Goal: Task Accomplishment & Management: Manage account settings

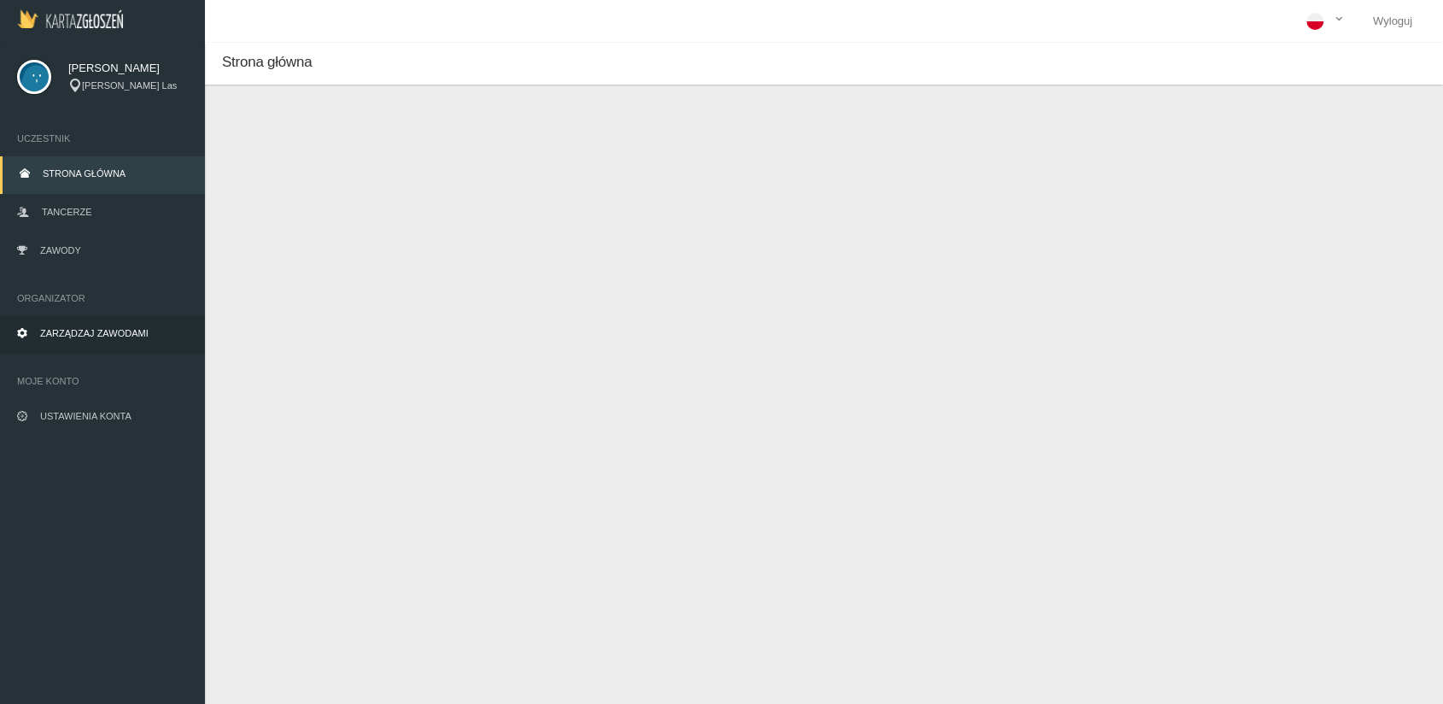
click at [72, 328] on span "Zarządzaj zawodami" at bounding box center [94, 333] width 108 height 10
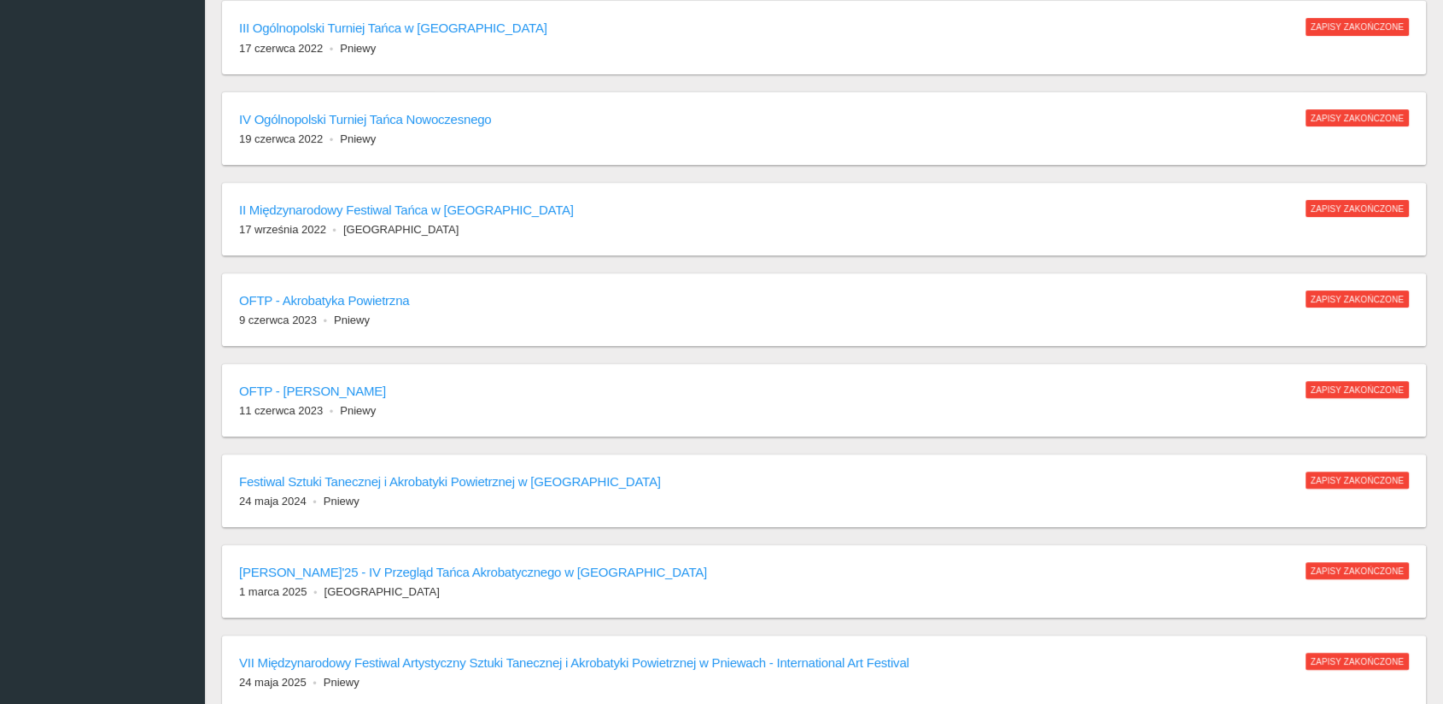
scroll to position [952, 0]
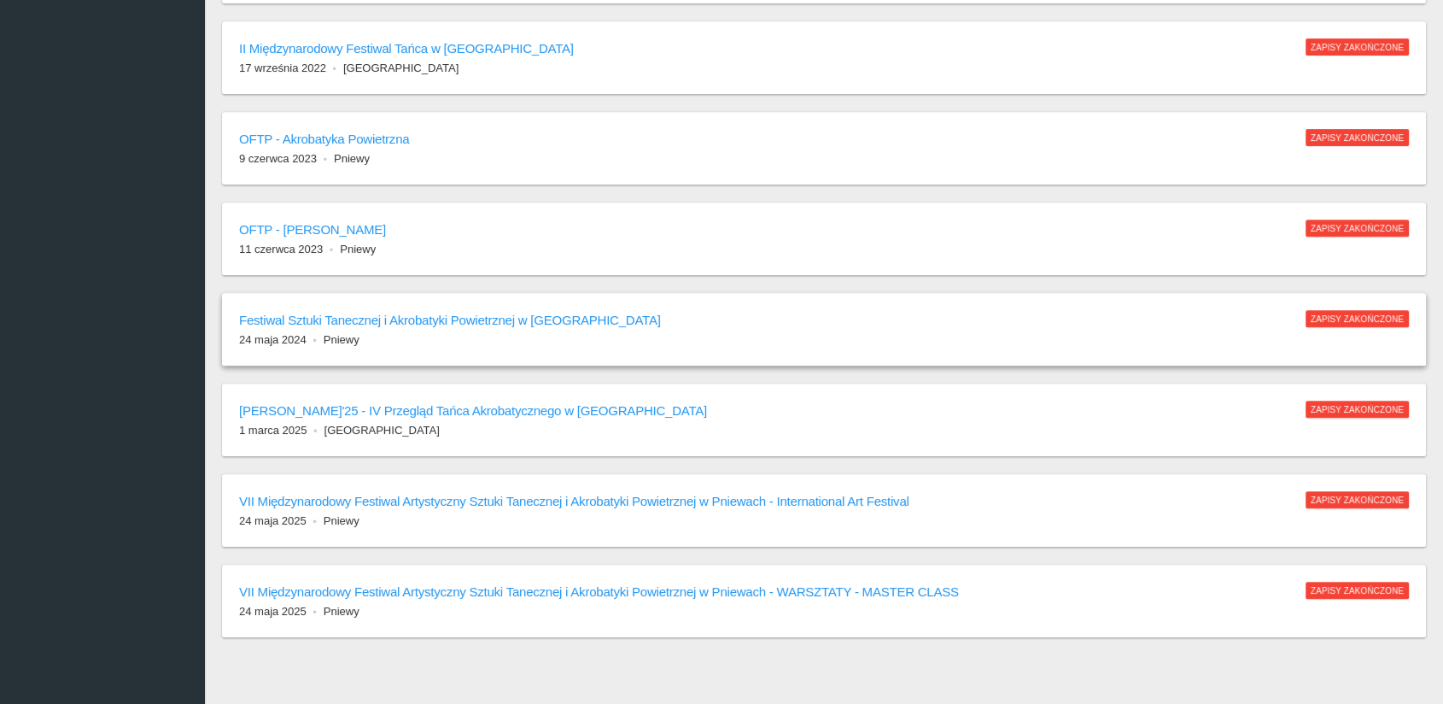
click at [432, 312] on h6 "Festiwal Sztuki Tanecznej i Akrobatyki Powietrznej w [GEOGRAPHIC_DATA]" at bounding box center [763, 320] width 1049 height 20
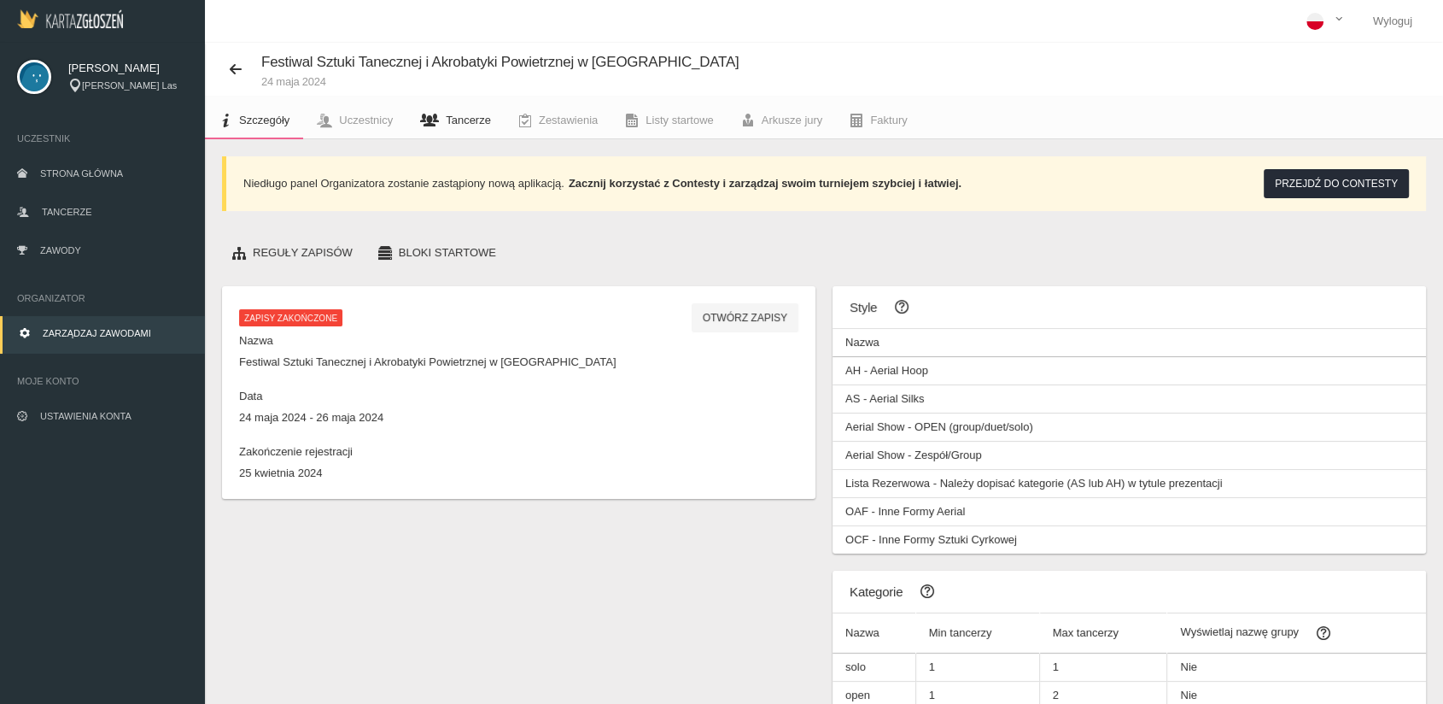
click at [458, 116] on span "Tancerze" at bounding box center [468, 120] width 45 height 13
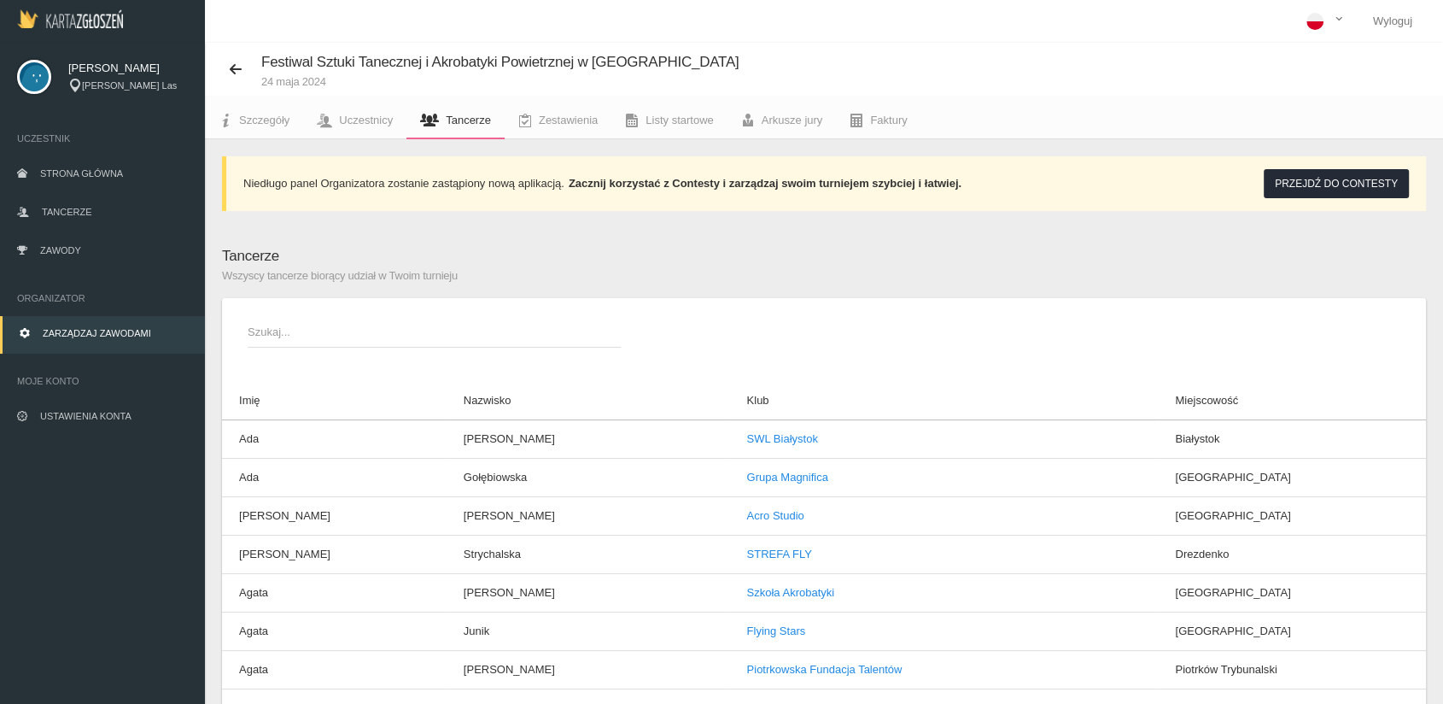
click at [331, 330] on span "Szukaj..." at bounding box center [426, 332] width 356 height 17
click at [331, 330] on input "Szukaj..." at bounding box center [434, 331] width 373 height 32
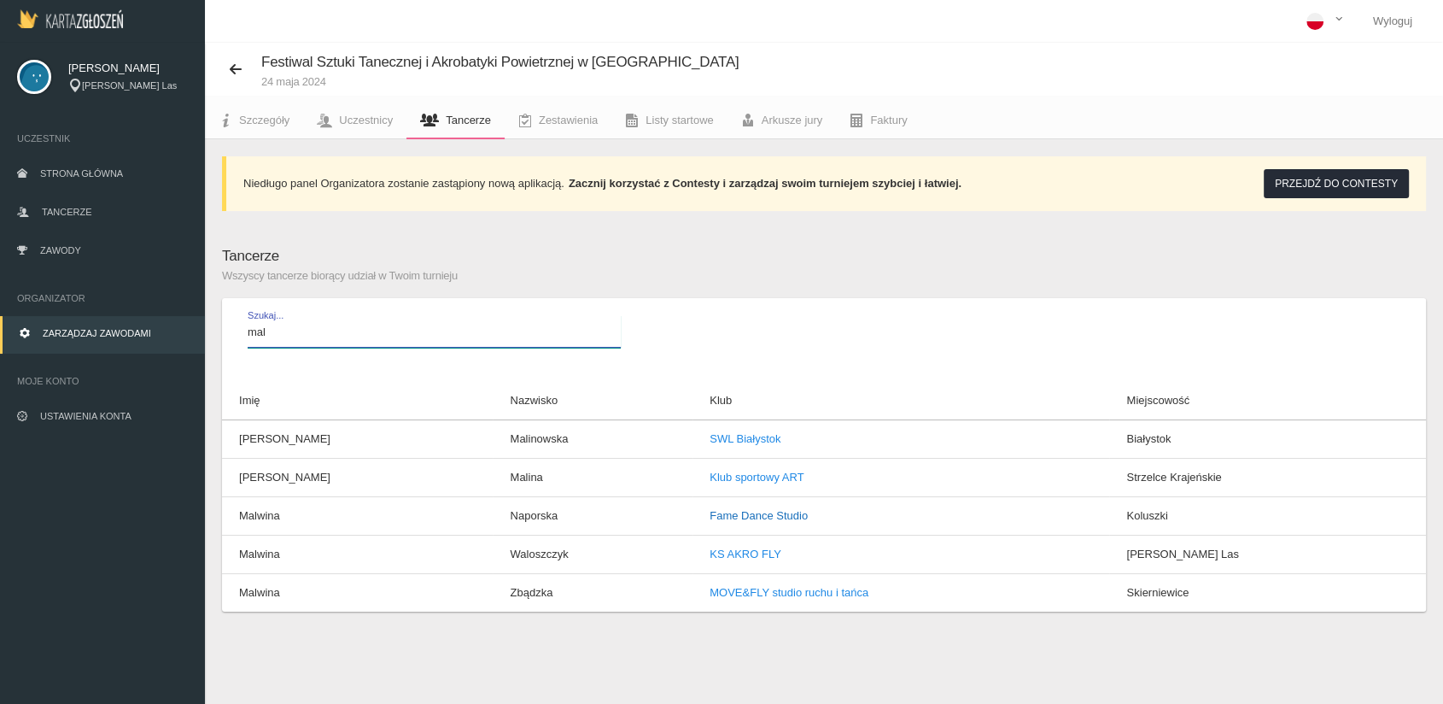
type input "mal"
click at [710, 514] on link "Fame Dance Studio" at bounding box center [759, 515] width 98 height 13
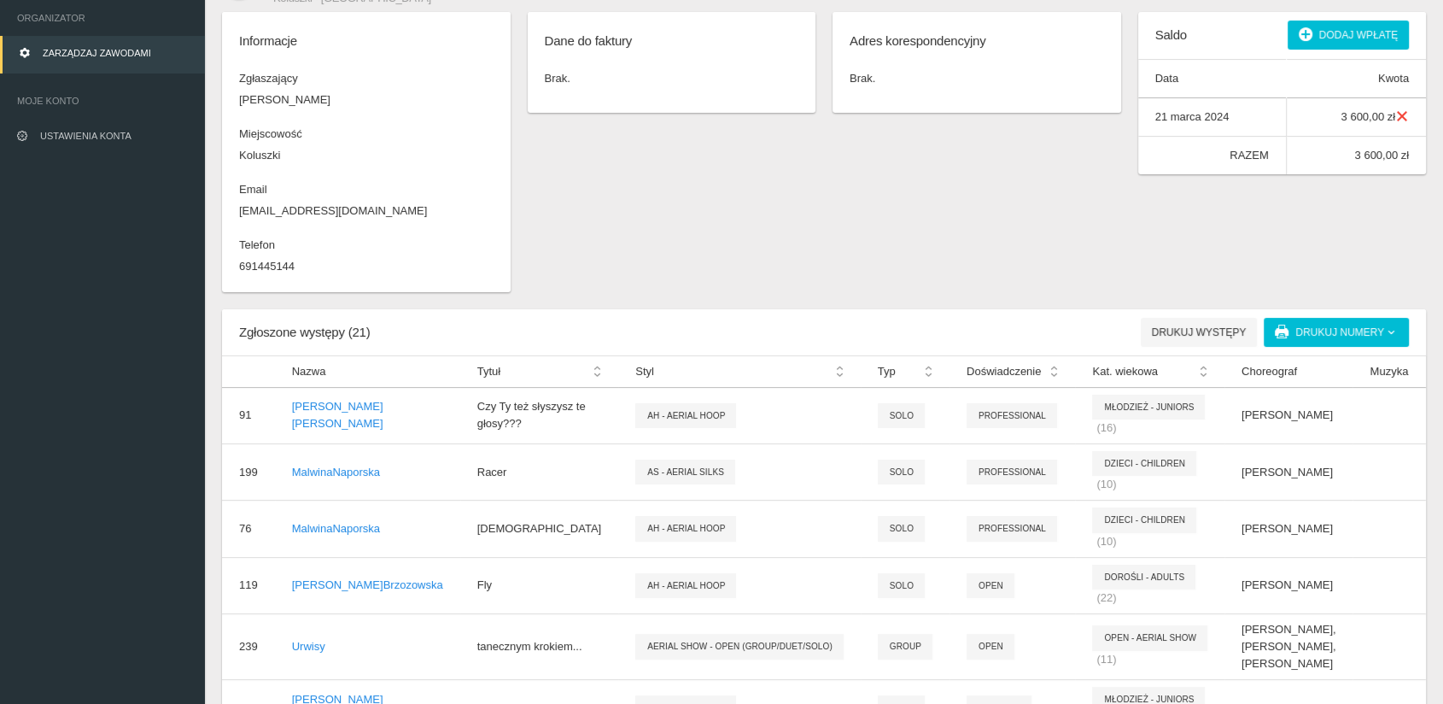
scroll to position [342, 0]
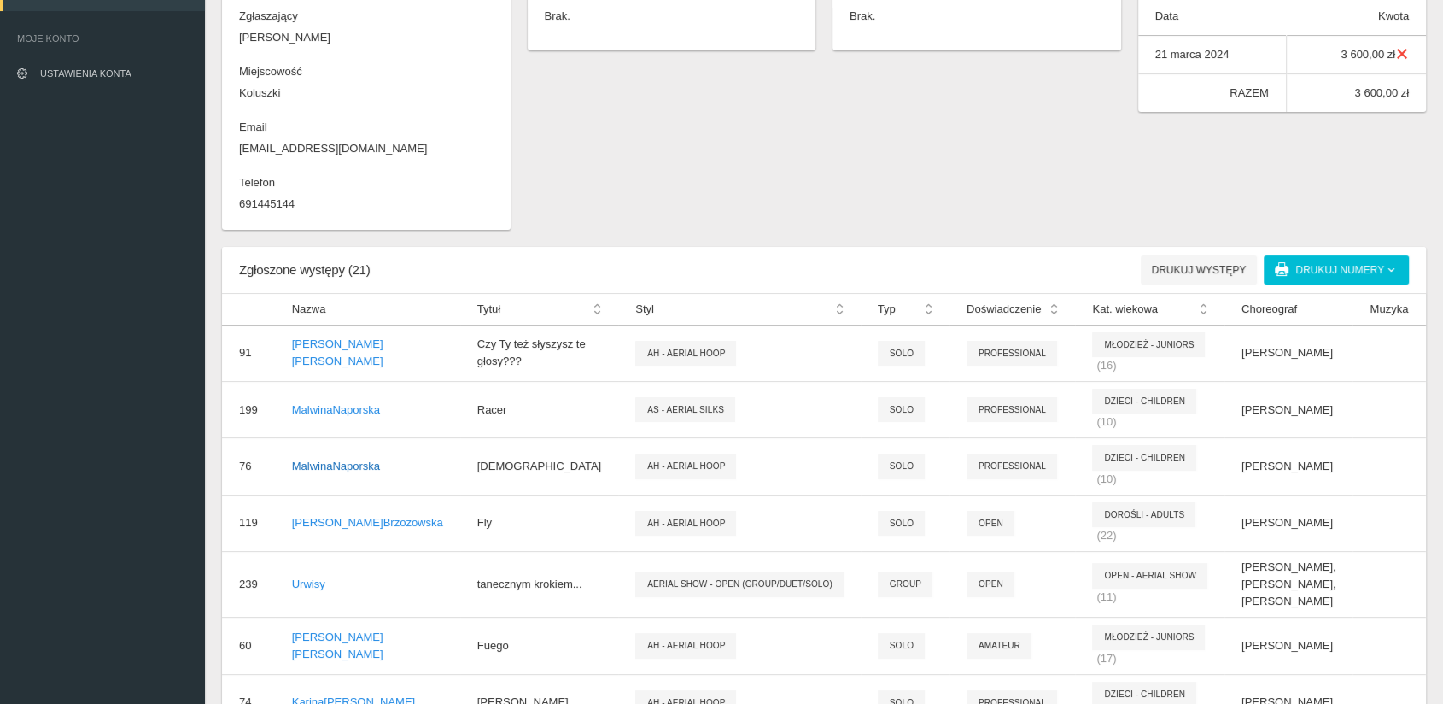
click at [317, 458] on p "[PERSON_NAME]" at bounding box center [367, 466] width 151 height 17
drag, startPoint x: 317, startPoint y: 458, endPoint x: 319, endPoint y: 472, distance: 14.7
click at [319, 472] on p "[PERSON_NAME]" at bounding box center [367, 466] width 151 height 17
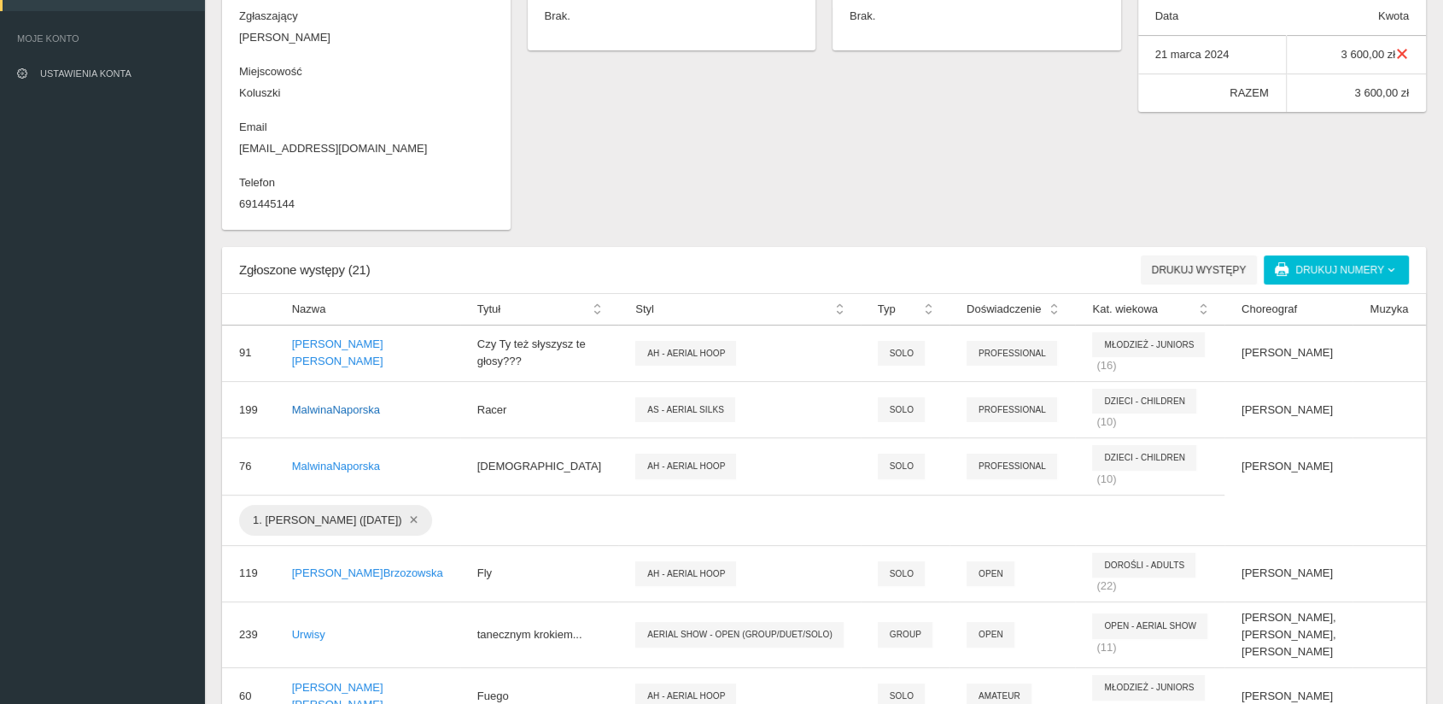
click at [318, 417] on p "[PERSON_NAME]" at bounding box center [367, 409] width 151 height 17
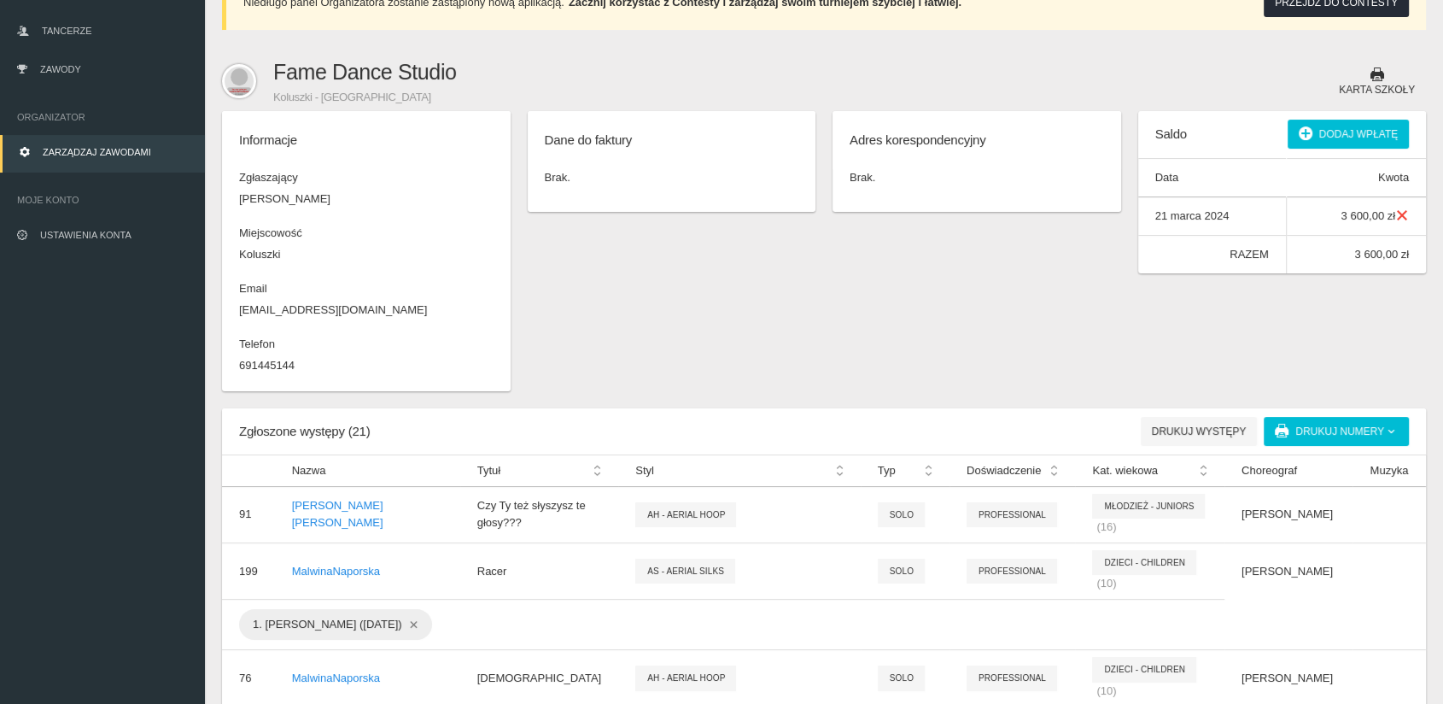
scroll to position [0, 0]
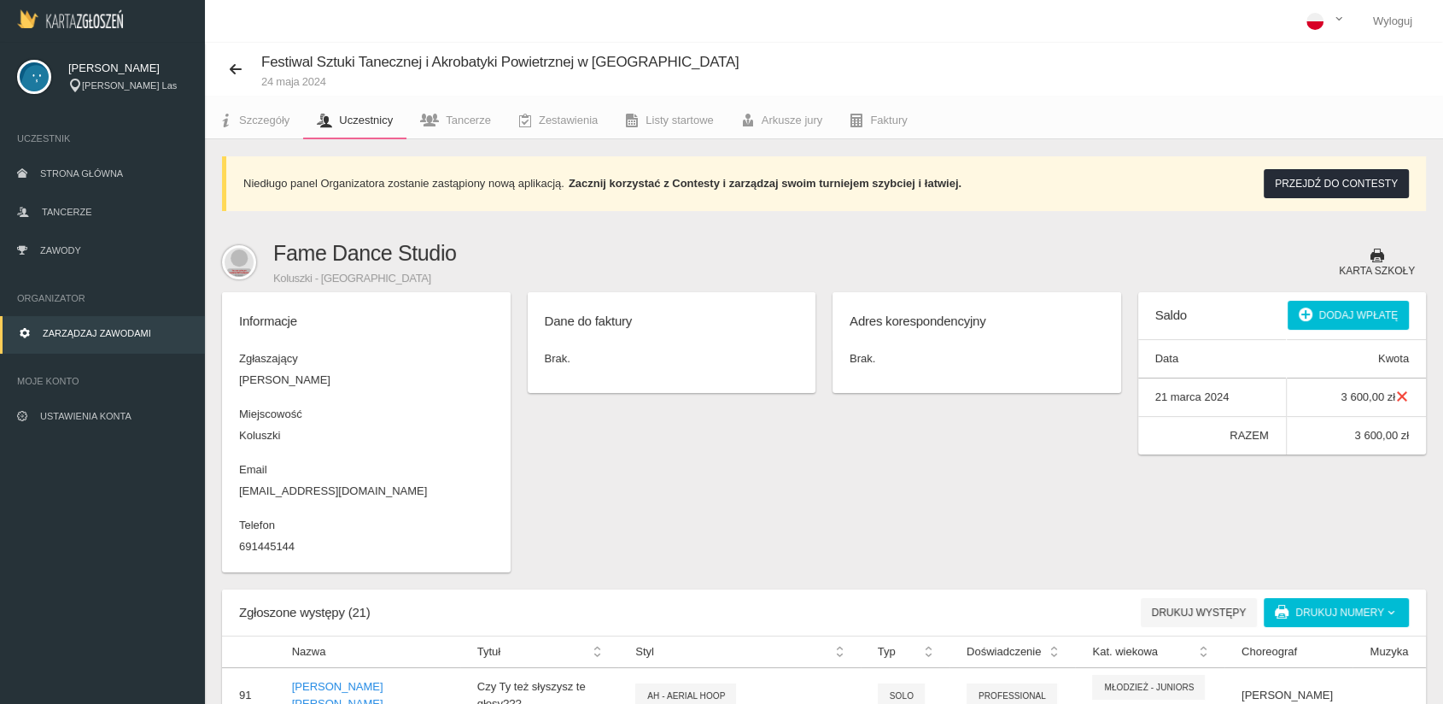
click at [106, 335] on span "Zarządzaj zawodami" at bounding box center [97, 333] width 108 height 10
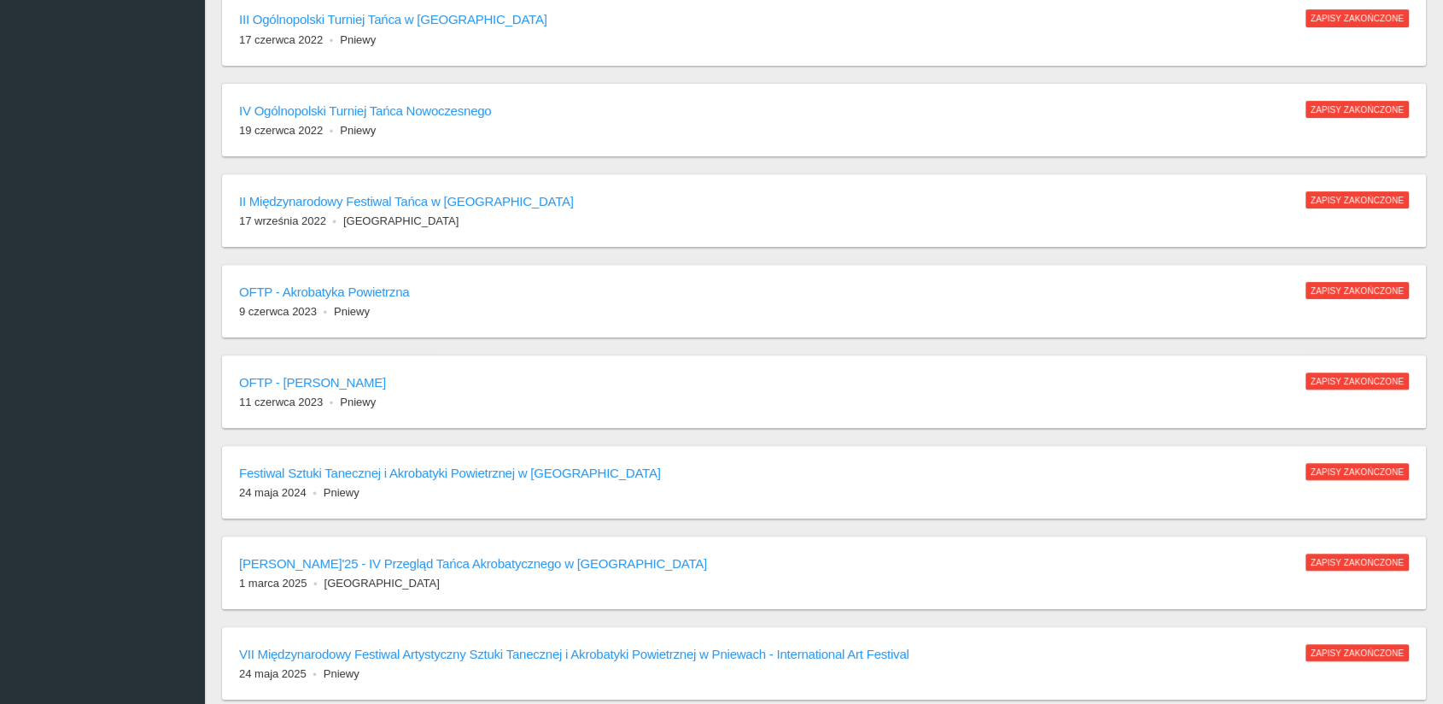
scroll to position [771, 0]
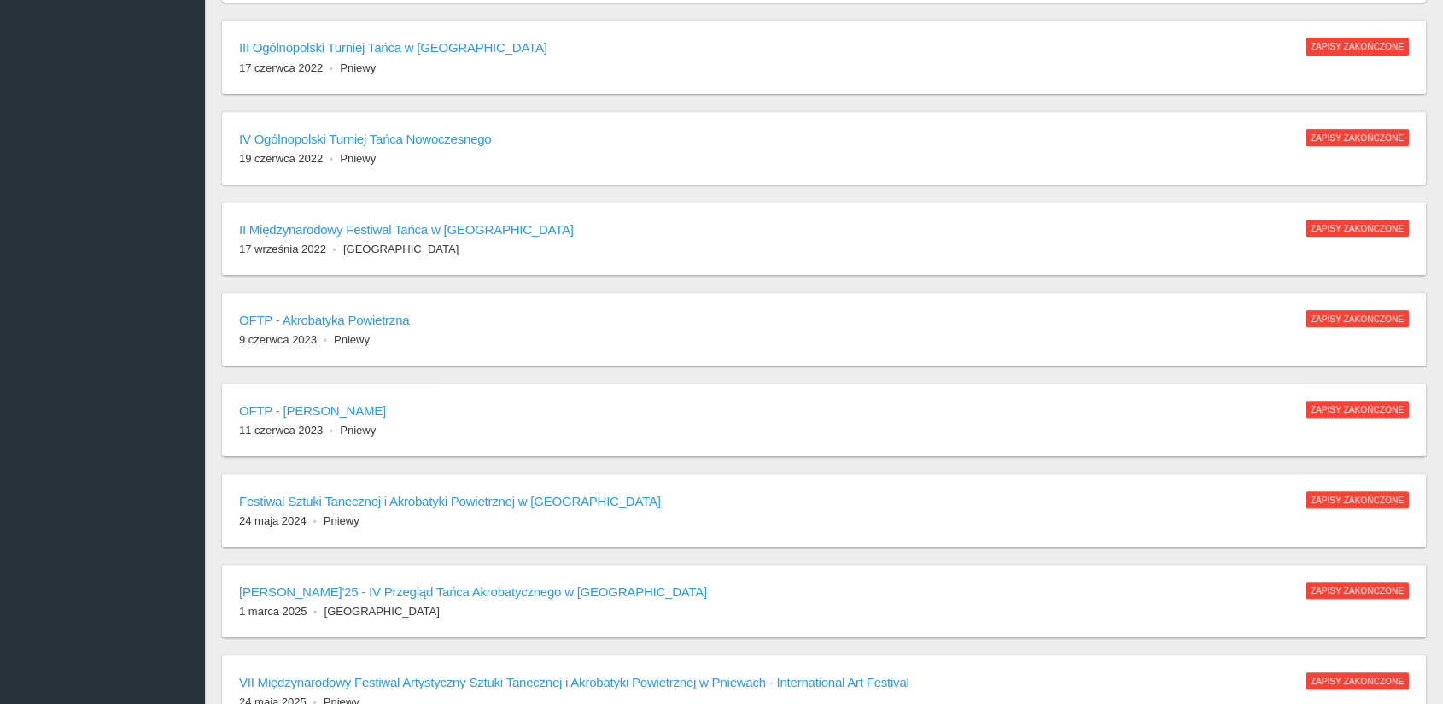
drag, startPoint x: 1441, startPoint y: 488, endPoint x: 1438, endPoint y: 459, distance: 28.4
click at [1438, 459] on div "Niedługo panel Organizatora zostanie zastąpiony nową aplikacją. Zacznij korzyst…" at bounding box center [824, 99] width 1238 height 1573
click at [622, 418] on div "OFTP - Szuka Taneczna 11 czerwca 2023 [GEOGRAPHIC_DATA]" at bounding box center [763, 419] width 1049 height 38
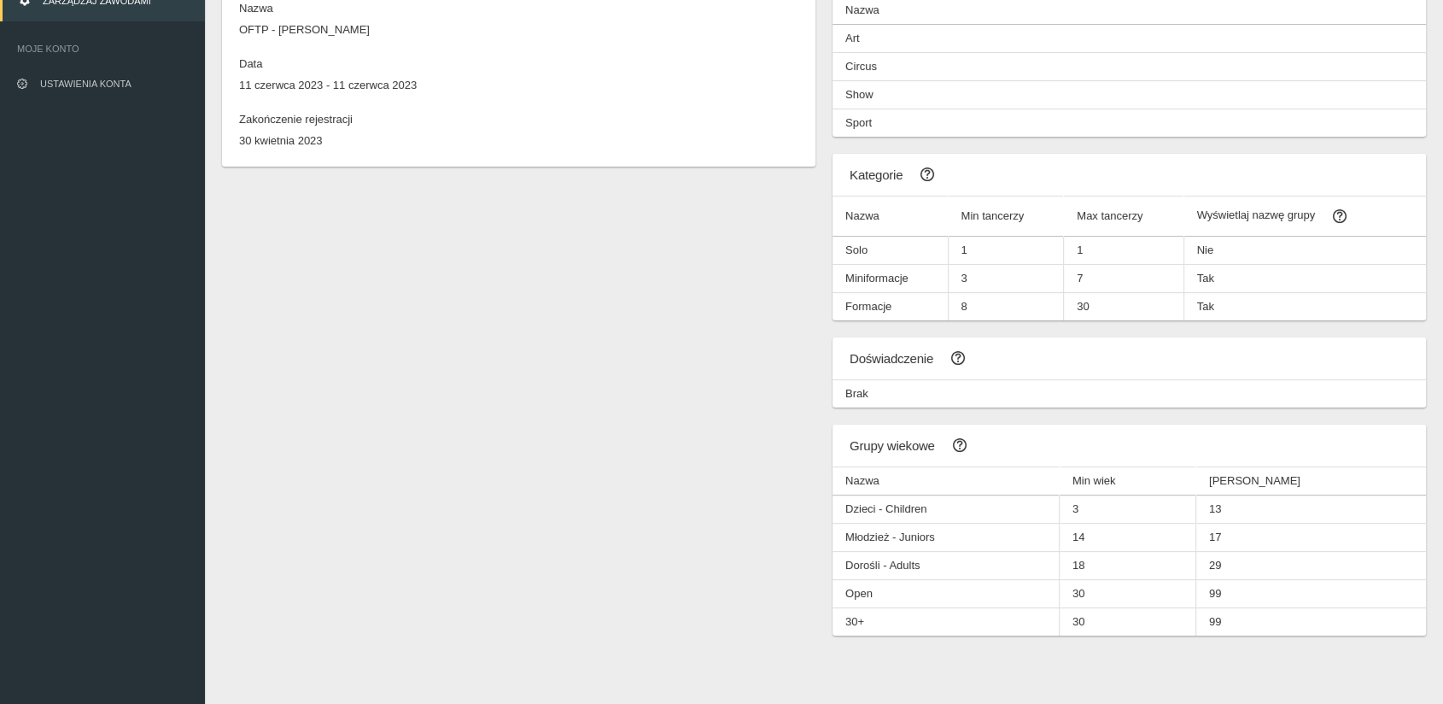
scroll to position [330, 0]
click at [122, 8] on span "Zarządzaj zawodami" at bounding box center [97, 3] width 108 height 10
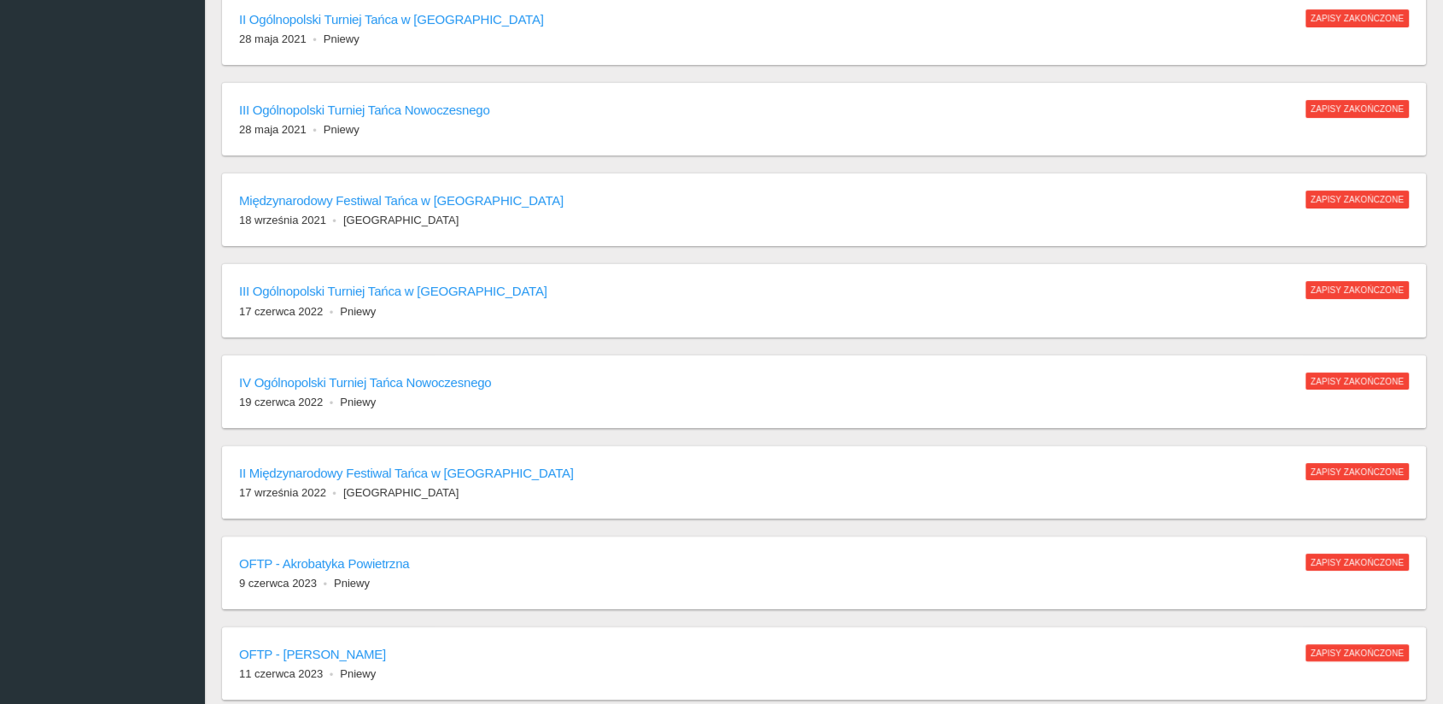
scroll to position [530, 0]
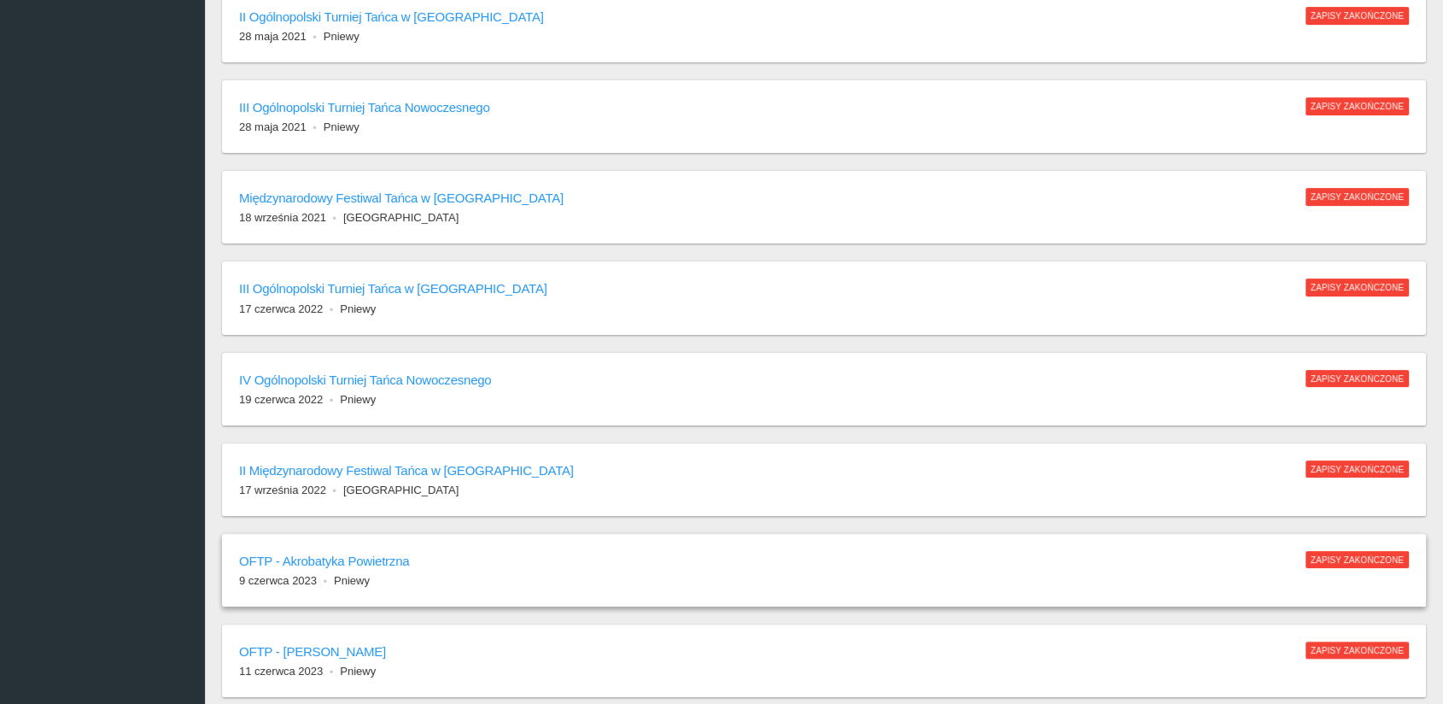
click at [345, 564] on h6 "OFTP - Akrobatyka Powietrzna" at bounding box center [763, 561] width 1049 height 20
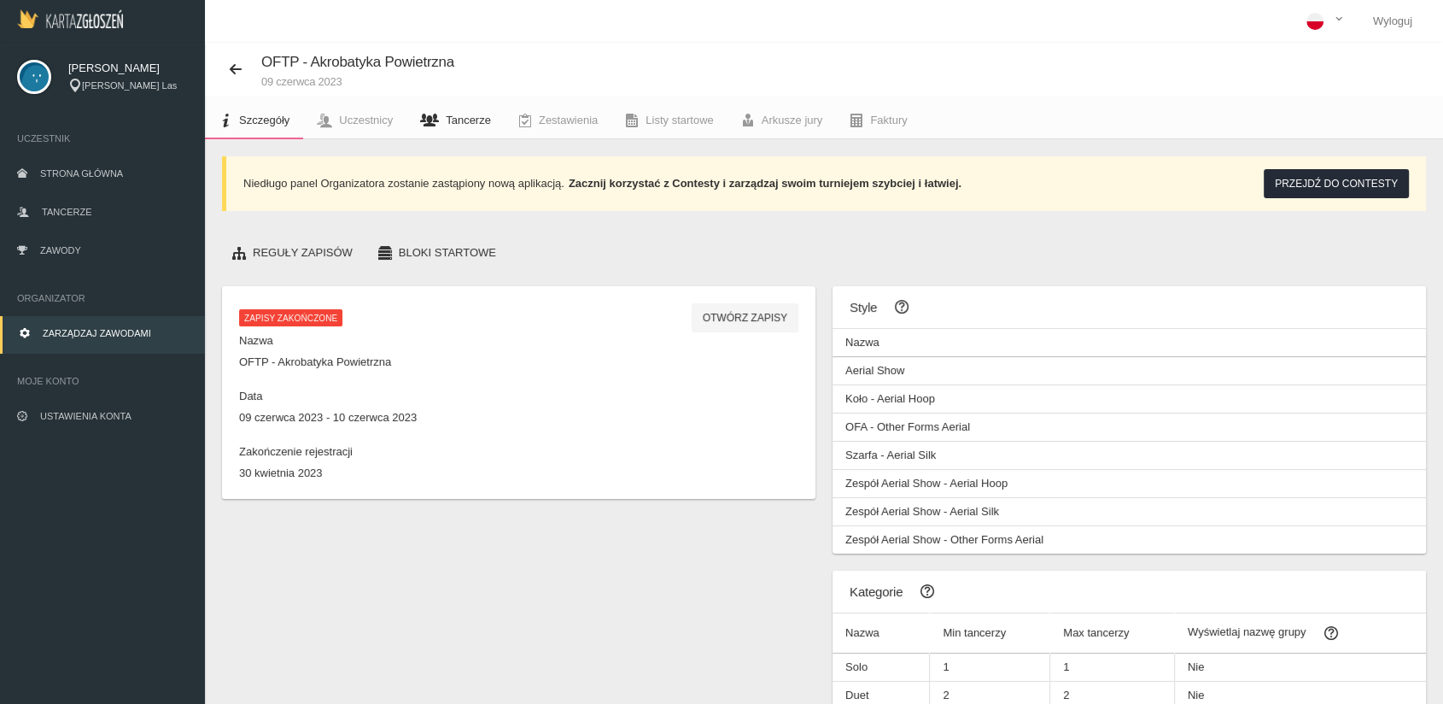
click at [468, 123] on span "Tancerze" at bounding box center [468, 120] width 45 height 13
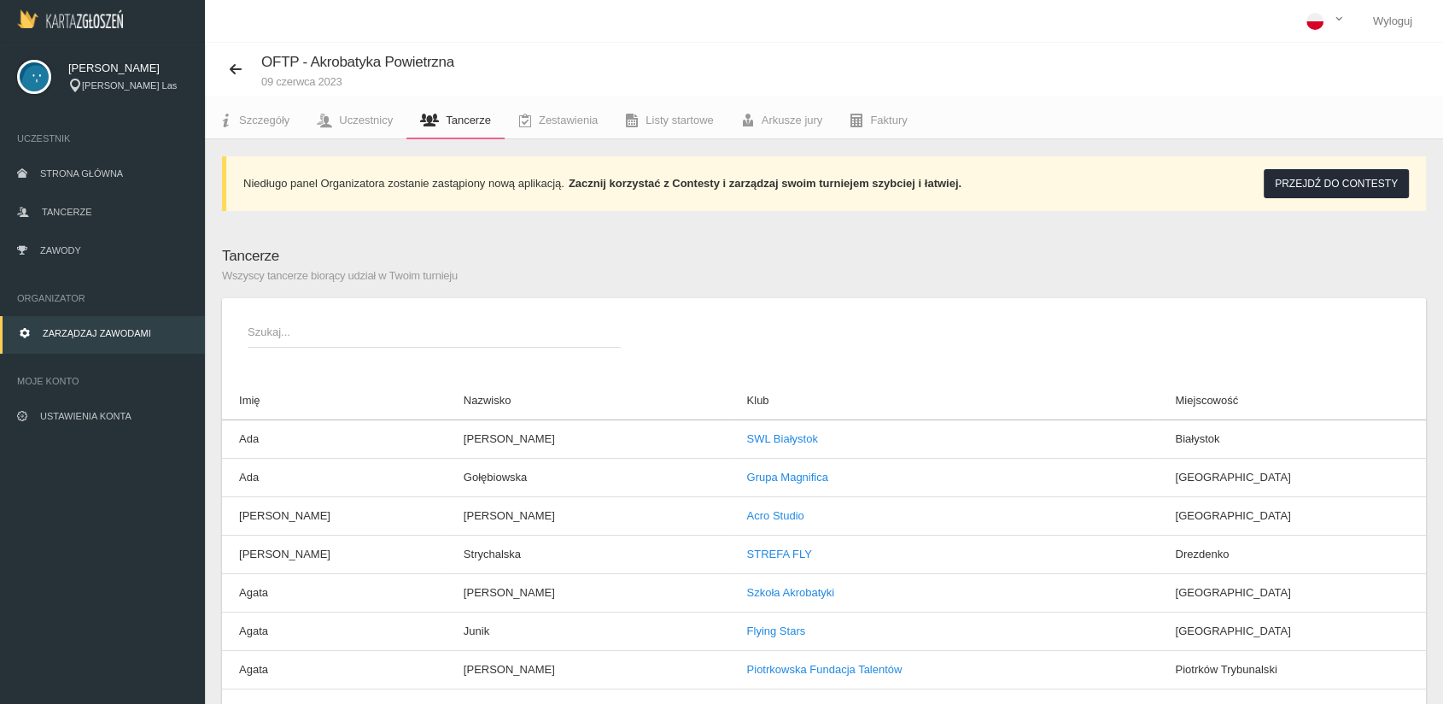
click at [326, 327] on span "Szukaj..." at bounding box center [426, 332] width 356 height 17
click at [326, 327] on input "Szukaj..." at bounding box center [434, 331] width 373 height 32
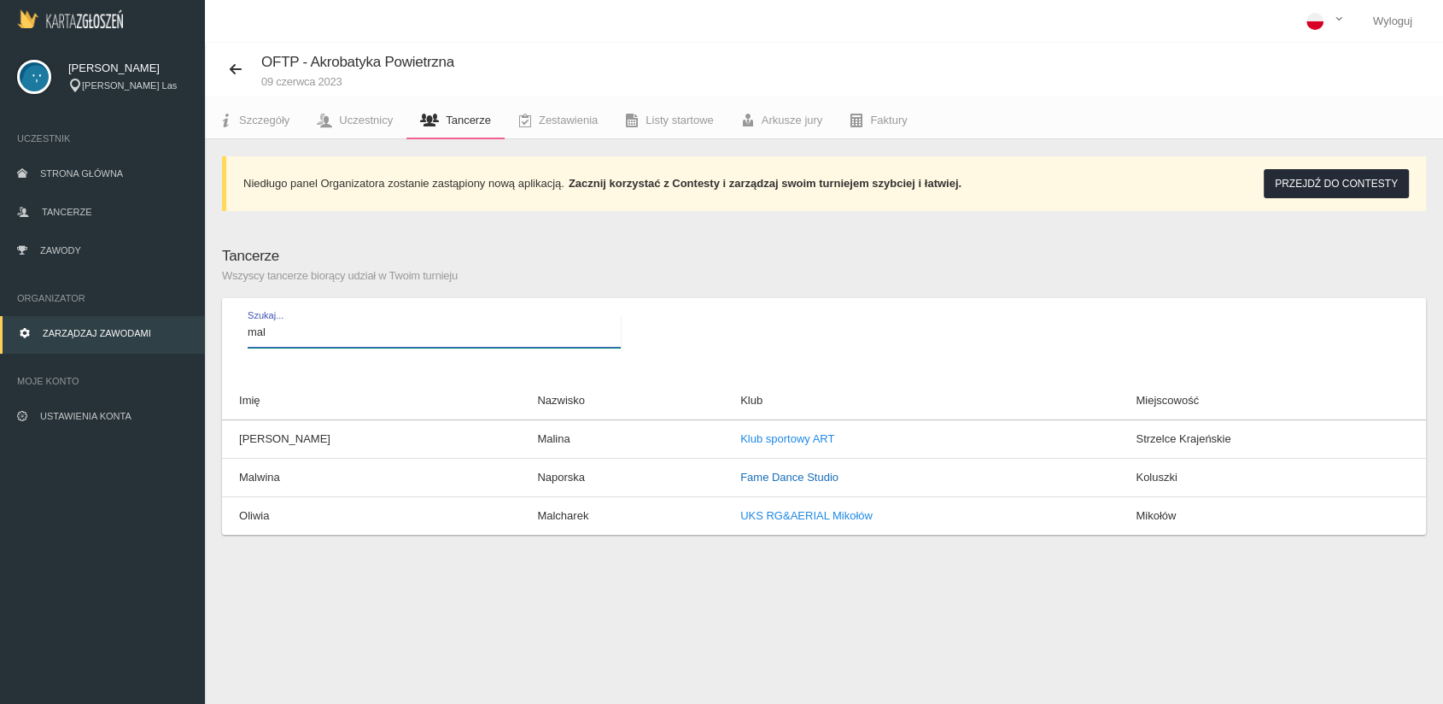
type input "mal"
click at [740, 480] on link "Fame Dance Studio" at bounding box center [789, 476] width 98 height 13
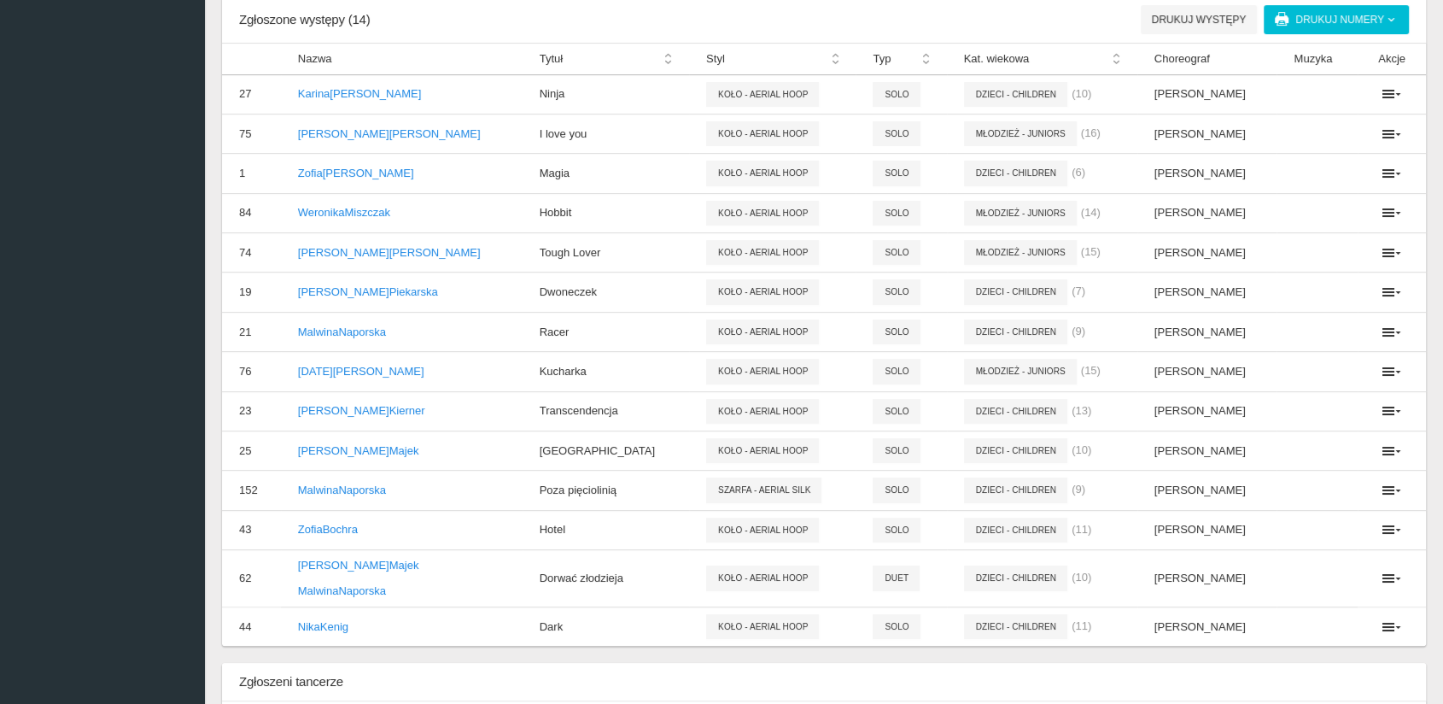
scroll to position [630, 0]
click at [380, 482] on p "[PERSON_NAME]" at bounding box center [401, 488] width 207 height 17
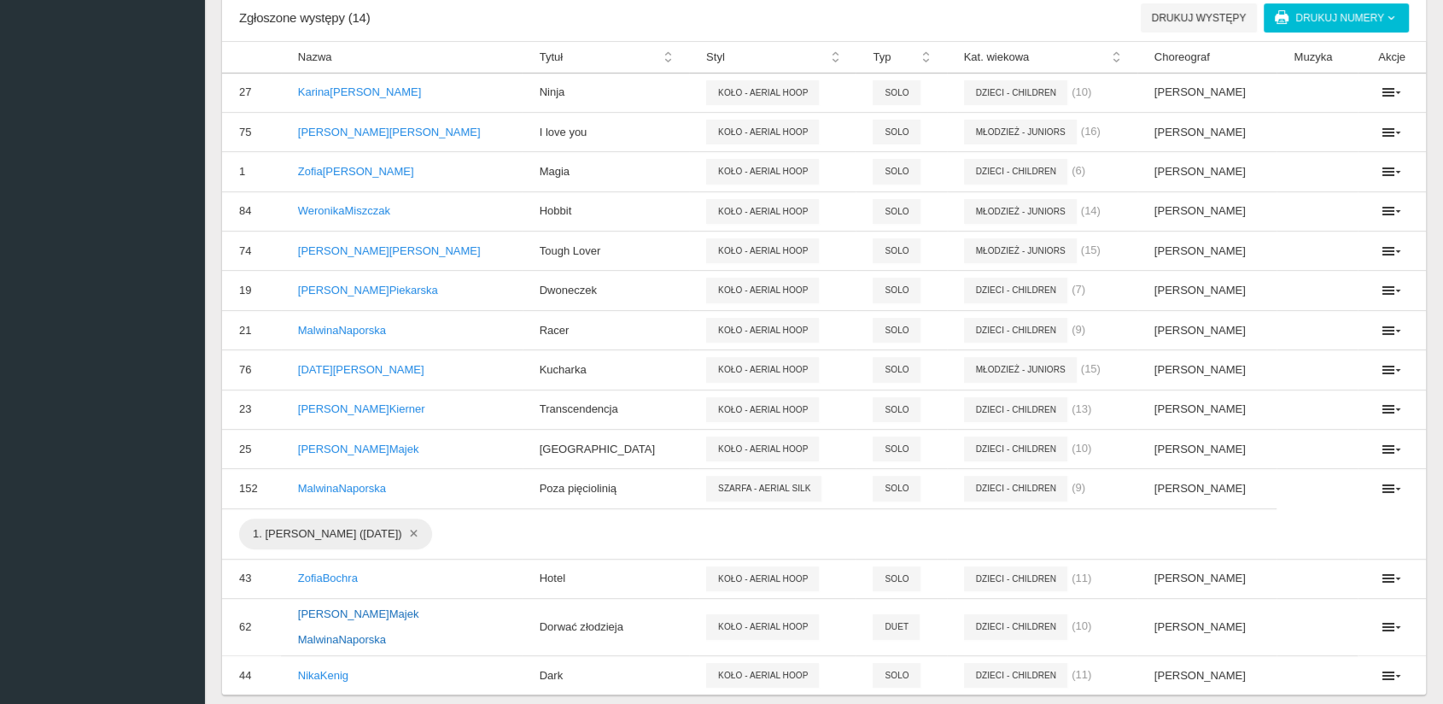
click at [345, 611] on p "[PERSON_NAME]" at bounding box center [401, 613] width 207 height 17
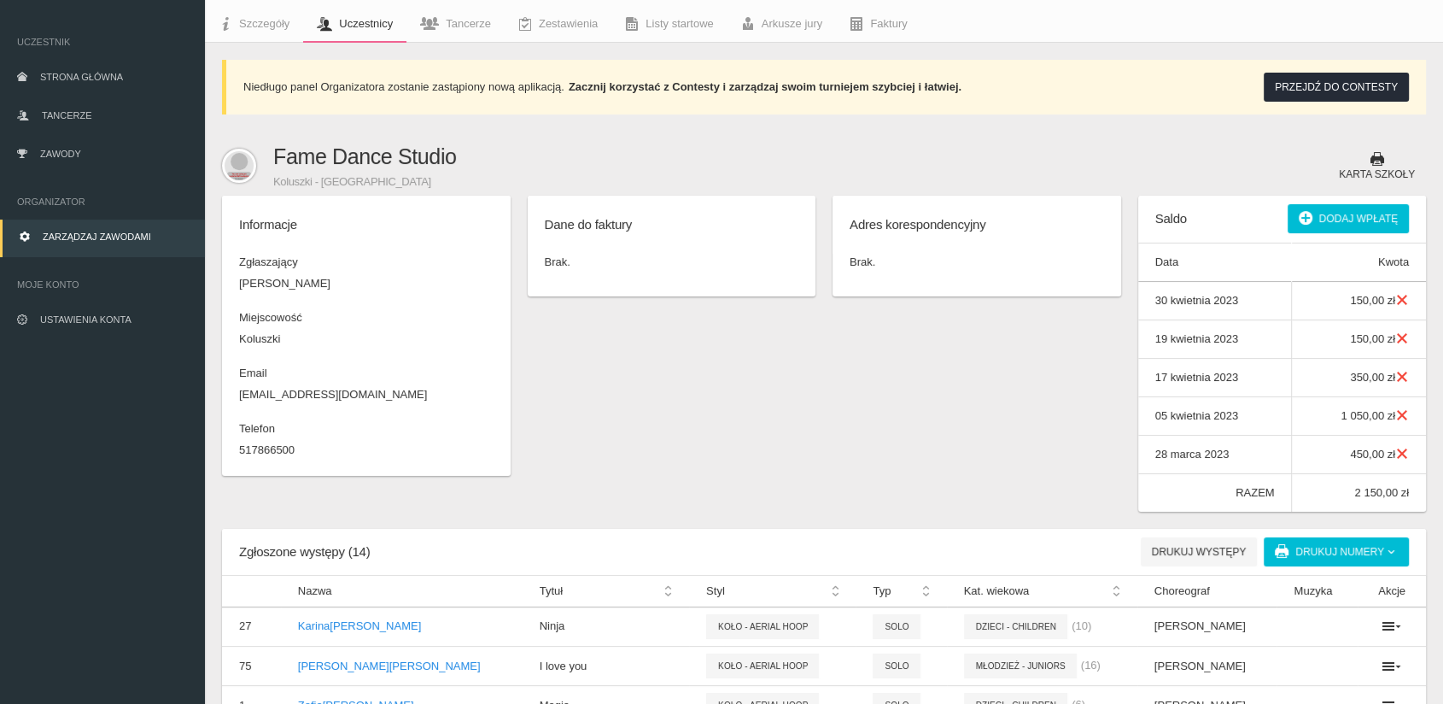
scroll to position [0, 0]
